Goal: Transaction & Acquisition: Purchase product/service

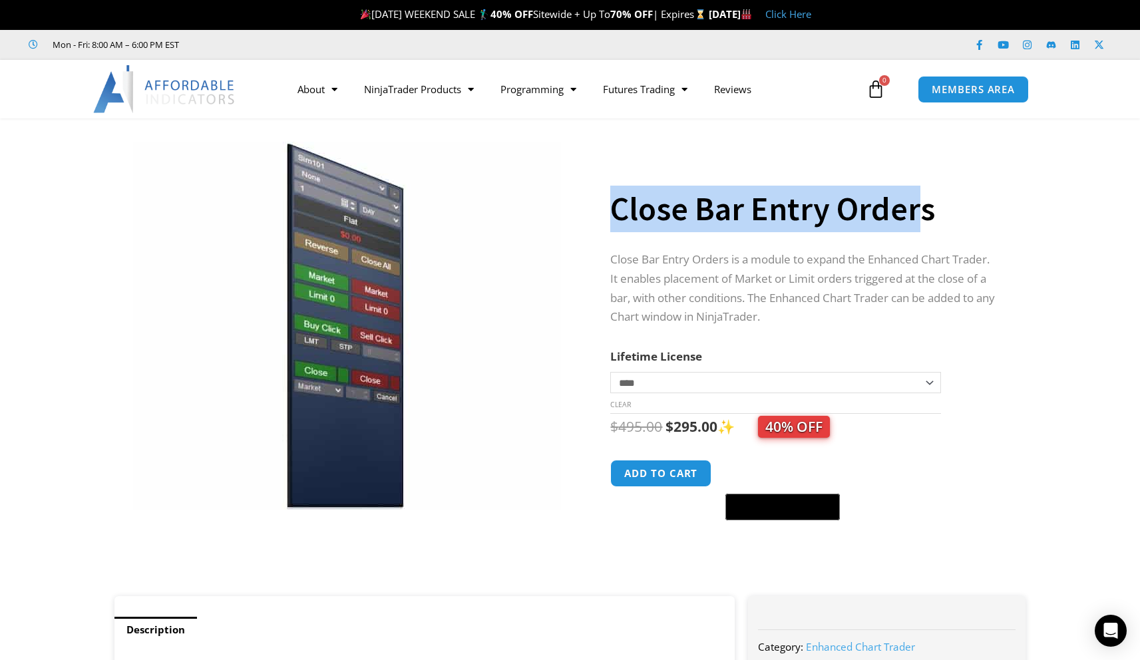
drag, startPoint x: 615, startPoint y: 204, endPoint x: 923, endPoint y: 214, distance: 308.2
click at [923, 214] on h1 "Close Bar Entry Orders" at bounding box center [804, 209] width 389 height 47
drag, startPoint x: 931, startPoint y: 218, endPoint x: 613, endPoint y: 208, distance: 318.9
click at [613, 208] on h1 "Close Bar Entry Orders" at bounding box center [804, 209] width 389 height 47
copy h1 "Close Bar Entry Orders"
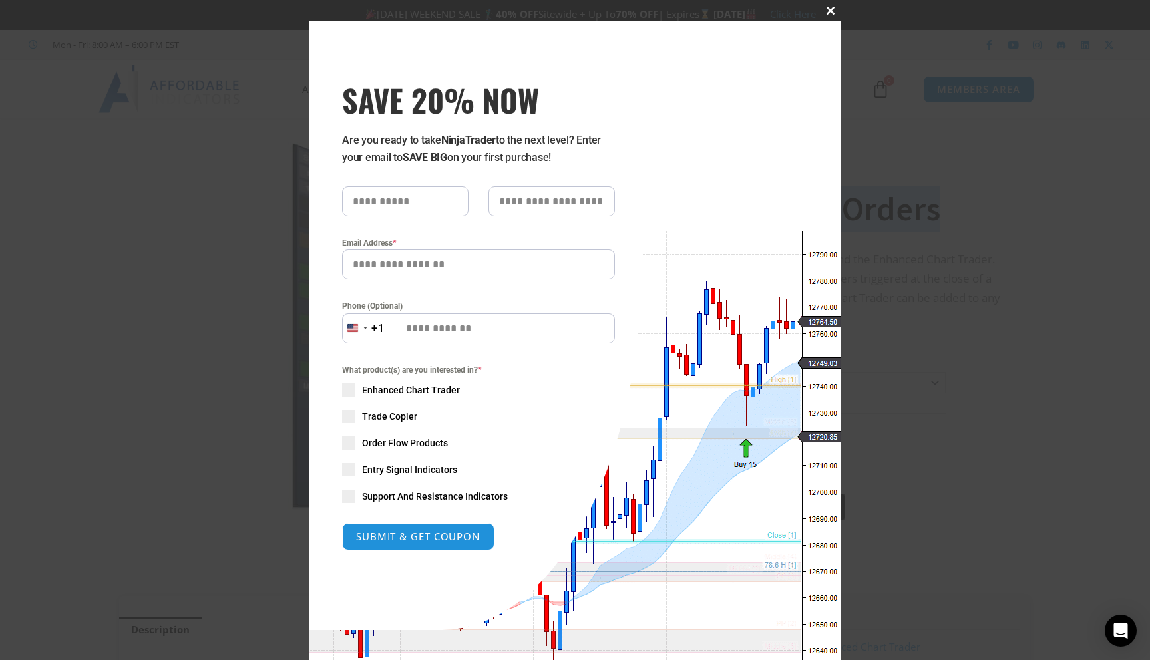
click at [829, 17] on button "Close this module" at bounding box center [830, 10] width 21 height 21
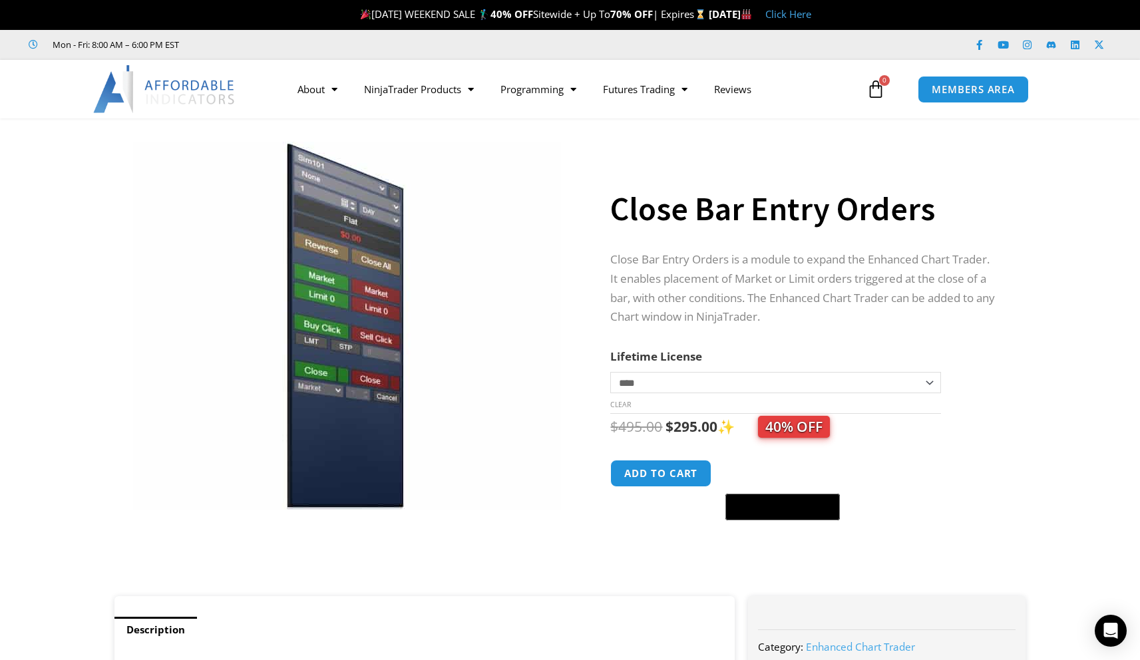
click at [611, 275] on p "Close Bar Entry Orders is a module to expand the Enhanced Chart Trader. It enab…" at bounding box center [804, 288] width 389 height 77
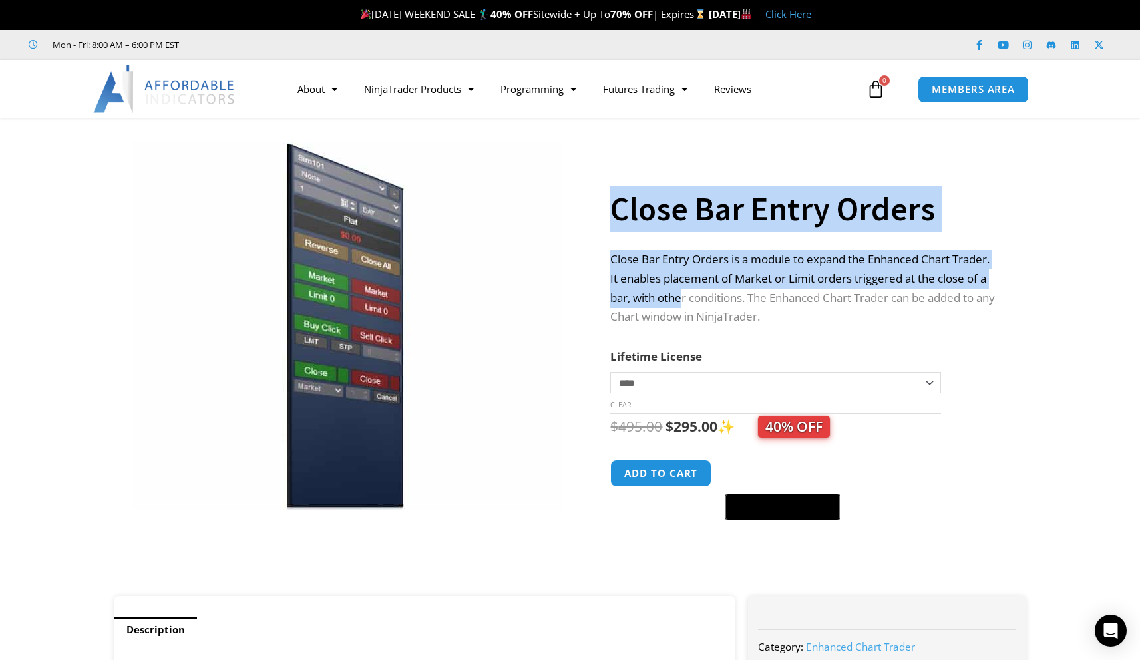
drag, startPoint x: 609, startPoint y: 277, endPoint x: 685, endPoint y: 296, distance: 78.3
click at [685, 296] on div "**********" at bounding box center [570, 364] width 925 height 464
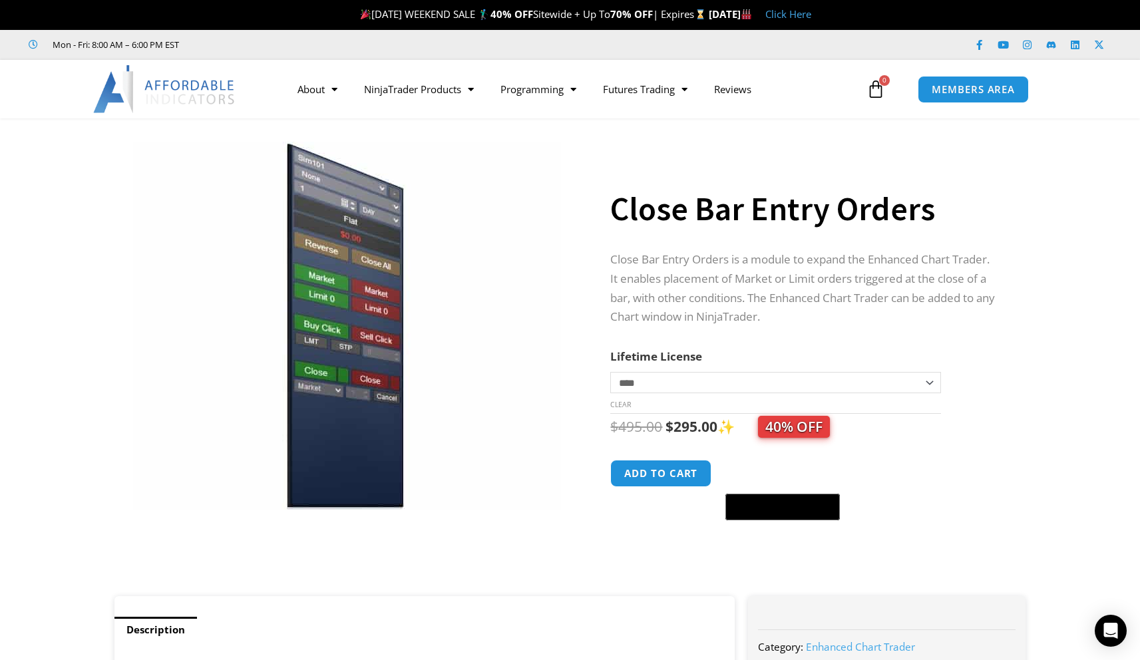
click at [575, 297] on div "Sale! 🔍" at bounding box center [348, 364] width 480 height 464
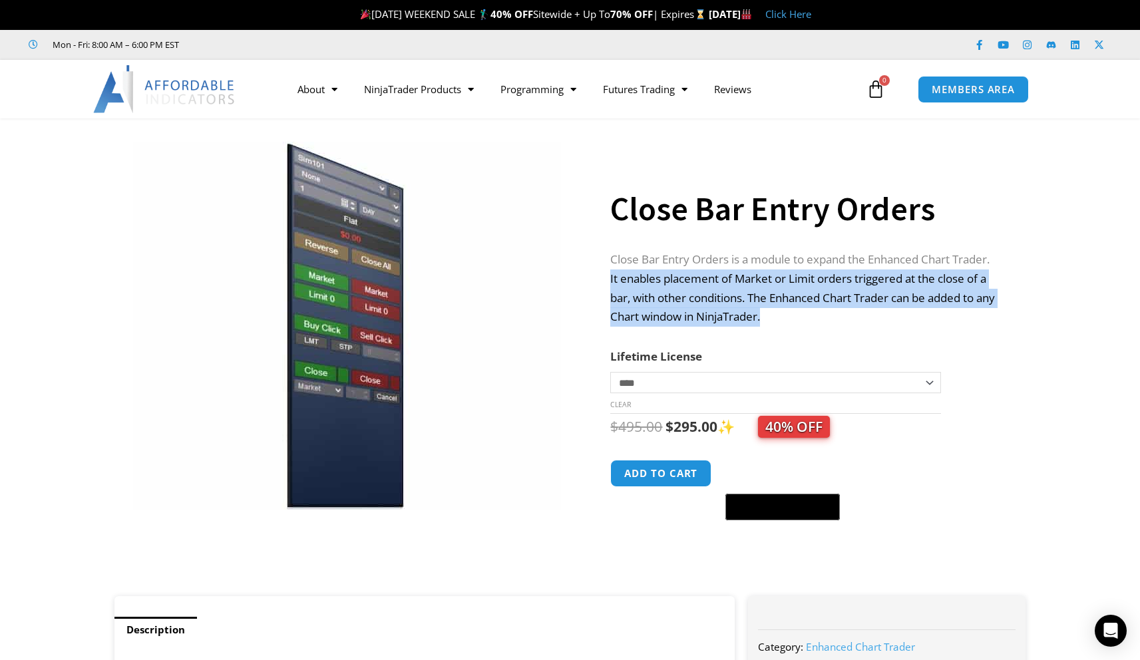
drag, startPoint x: 611, startPoint y: 277, endPoint x: 913, endPoint y: 311, distance: 304.0
click at [913, 311] on p "Close Bar Entry Orders is a module to expand the Enhanced Chart Trader. It enab…" at bounding box center [804, 288] width 389 height 77
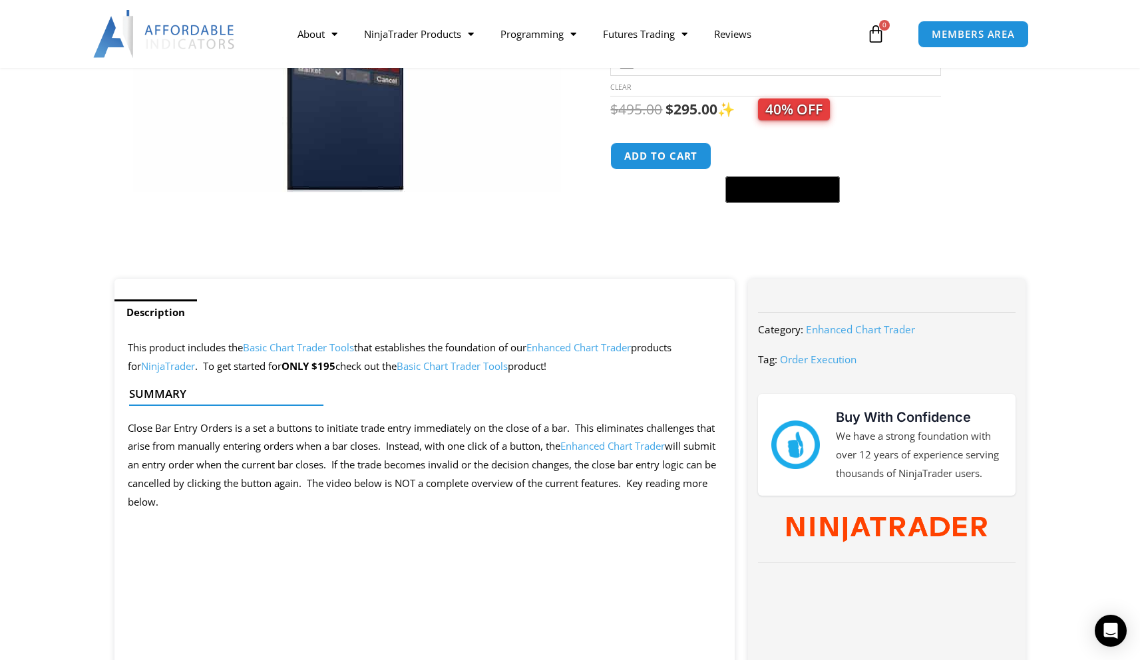
scroll to position [343, 0]
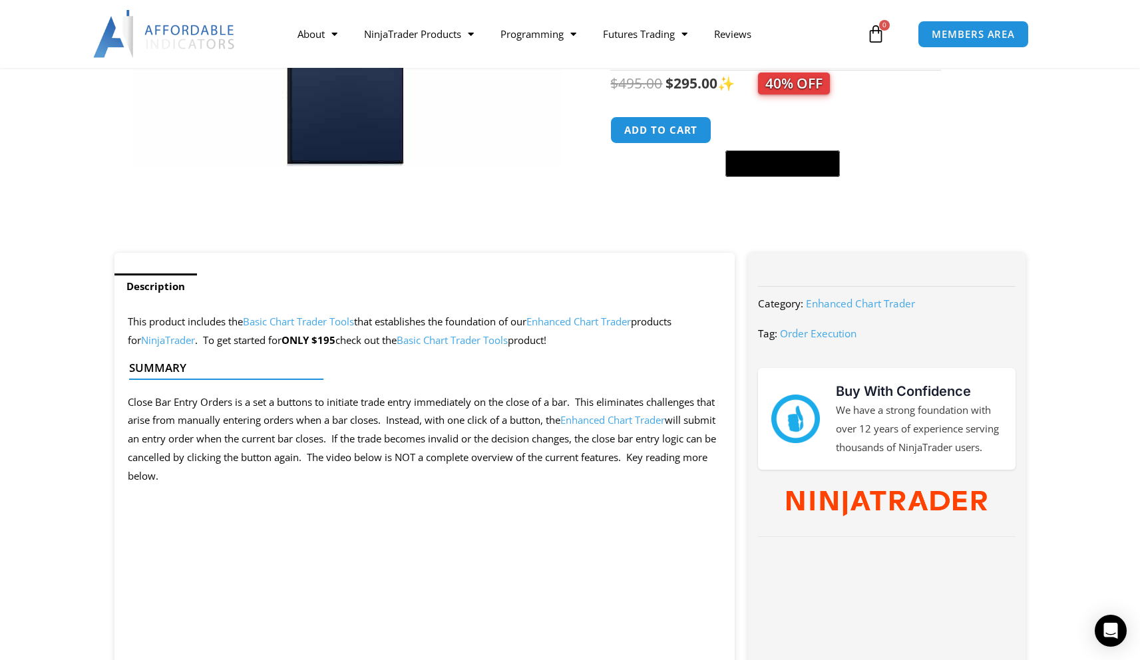
drag, startPoint x: 232, startPoint y: 402, endPoint x: 411, endPoint y: 401, distance: 179.6
click at [411, 401] on div at bounding box center [419, 390] width 581 height 31
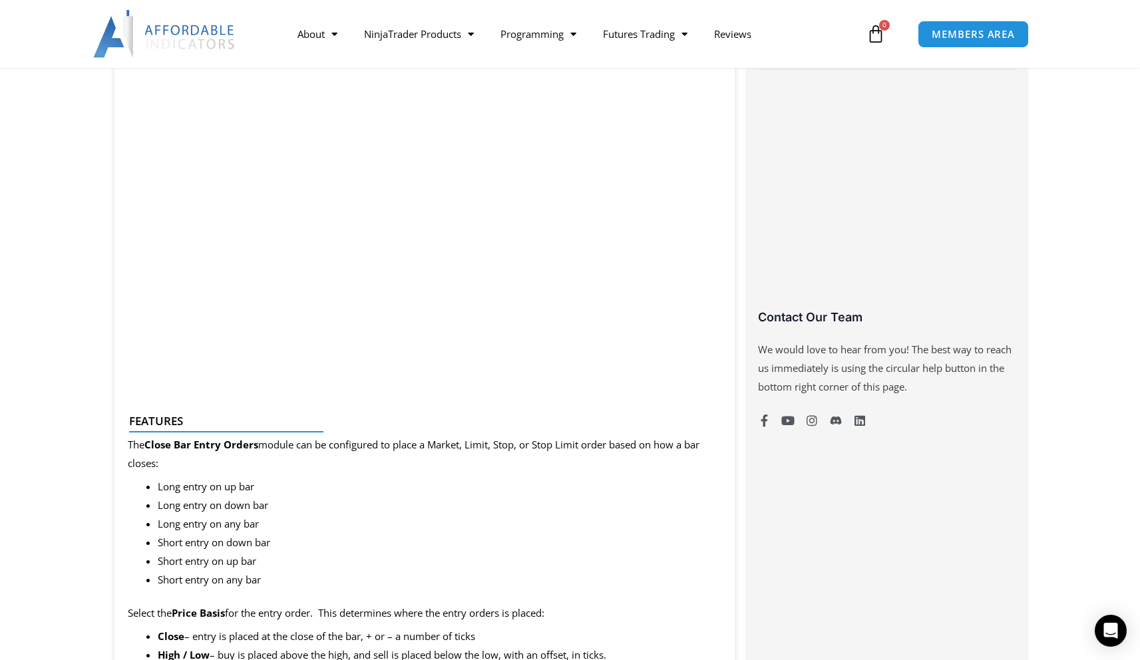
scroll to position [0, 0]
